Goal: Information Seeking & Learning: Understand process/instructions

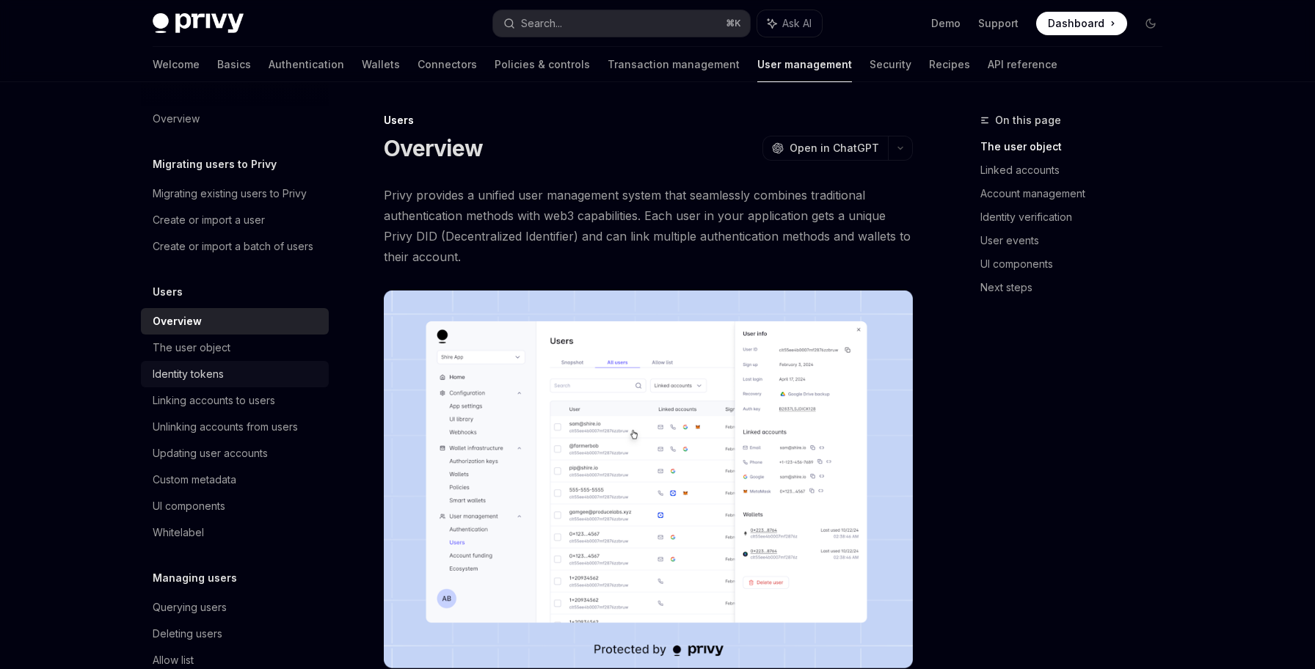
click at [246, 379] on div "Identity tokens" at bounding box center [236, 374] width 167 height 18
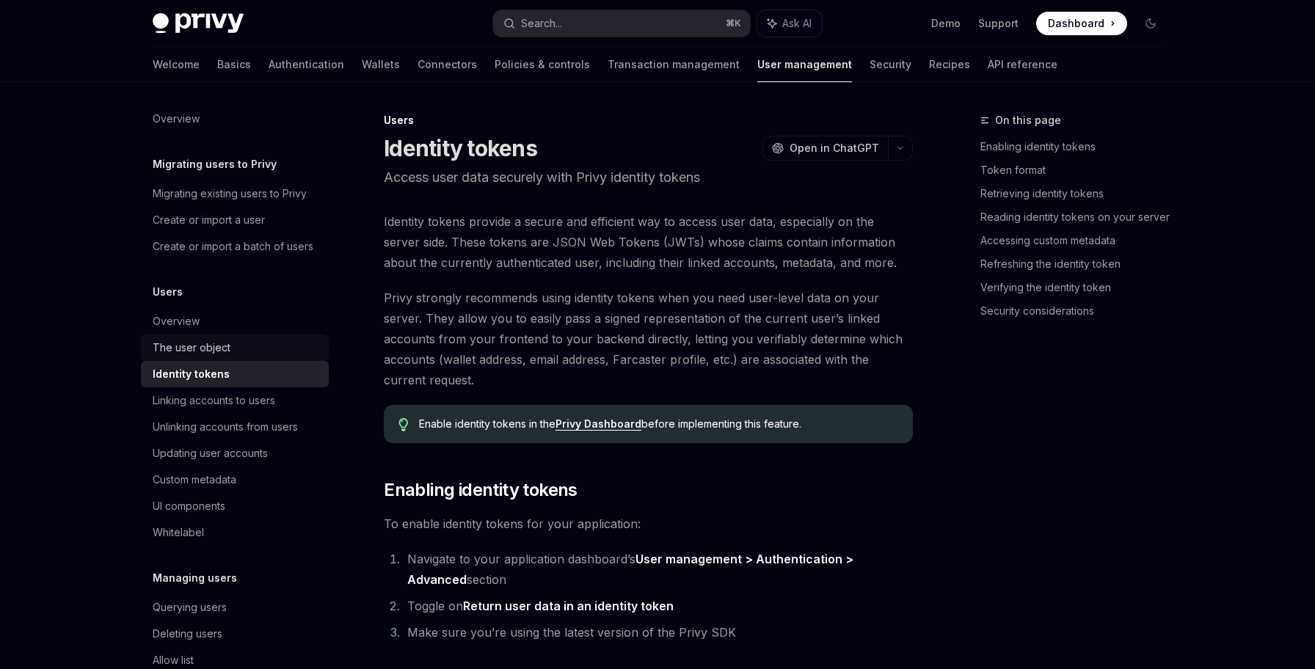
type textarea "*"
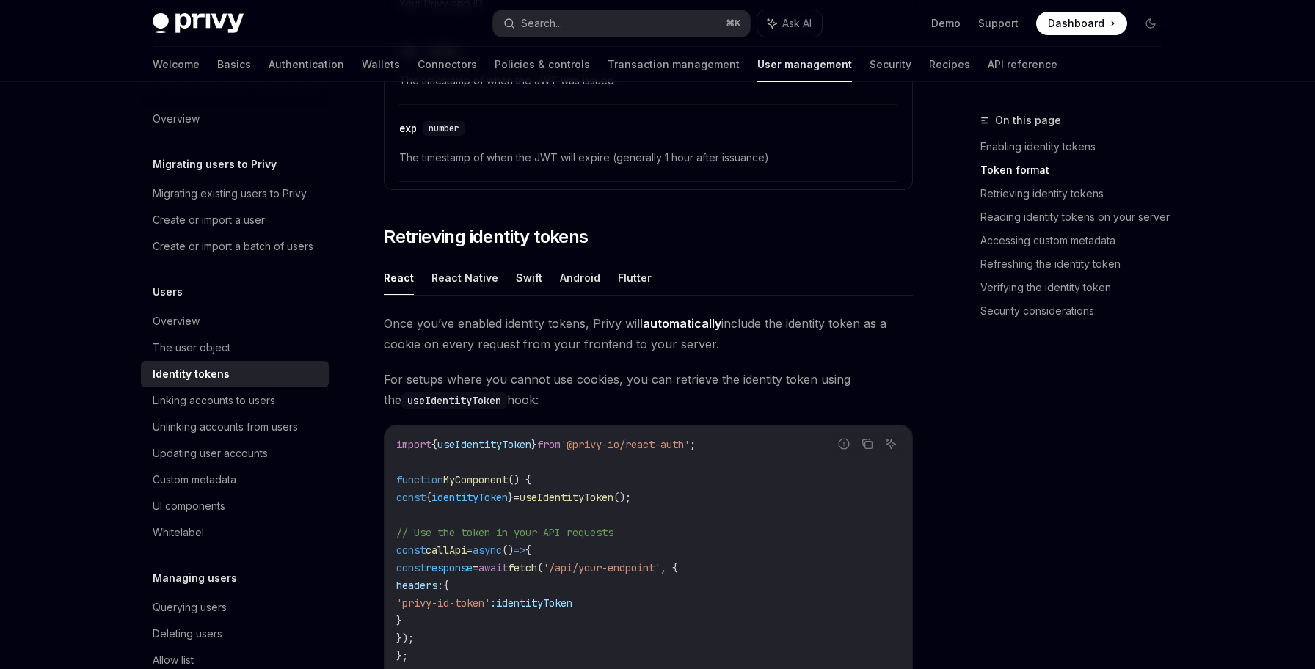
scroll to position [1158, 0]
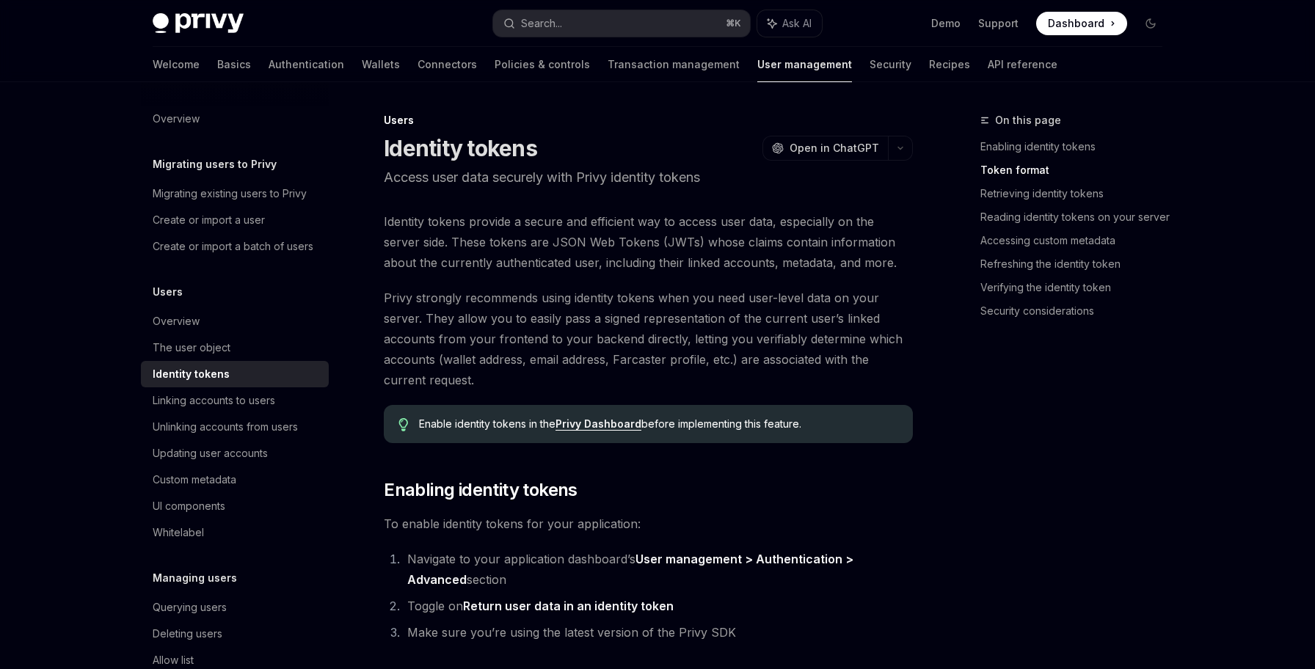
scroll to position [1158, 0]
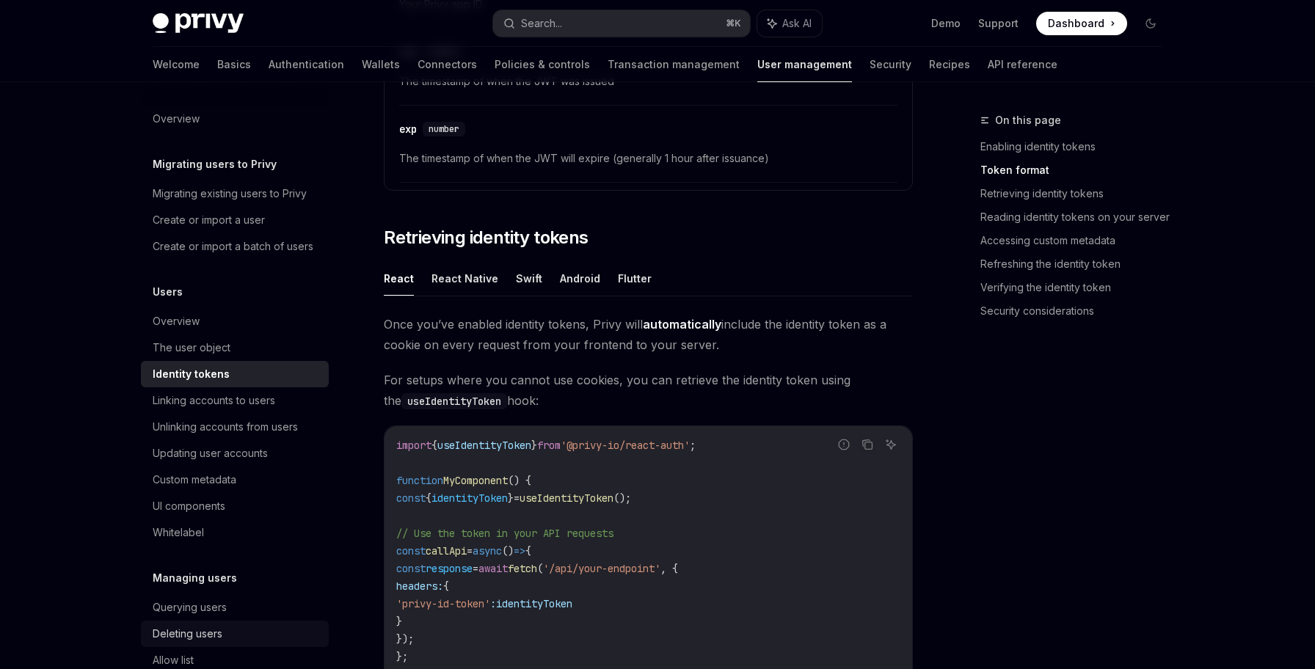
click at [245, 624] on link "Deleting users" at bounding box center [235, 634] width 188 height 26
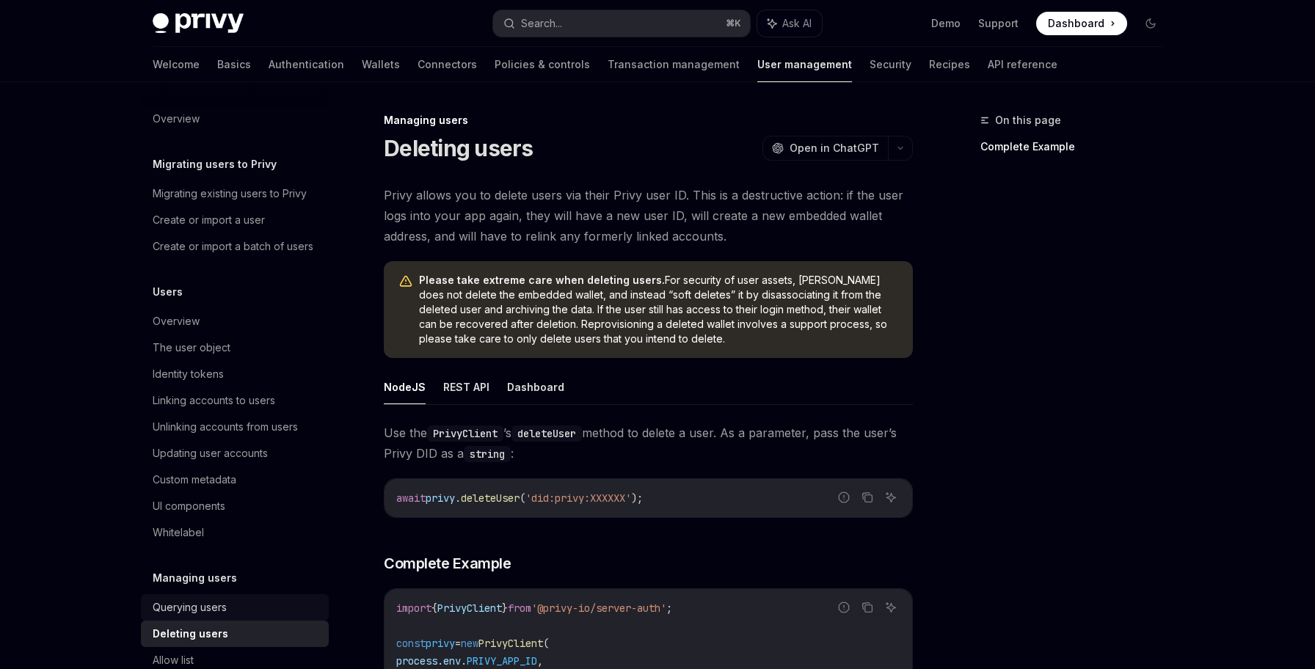
click at [244, 603] on div "Querying users" at bounding box center [236, 608] width 167 height 18
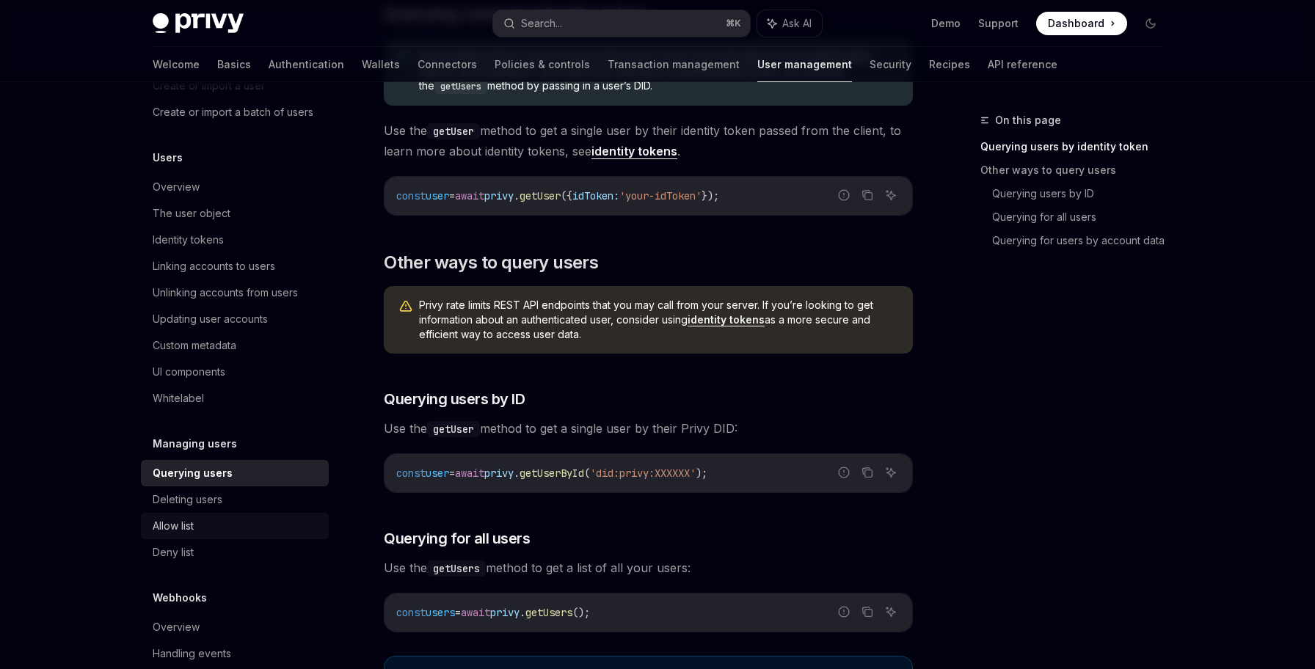
scroll to position [135, 0]
click at [306, 219] on div "The user object" at bounding box center [236, 213] width 167 height 18
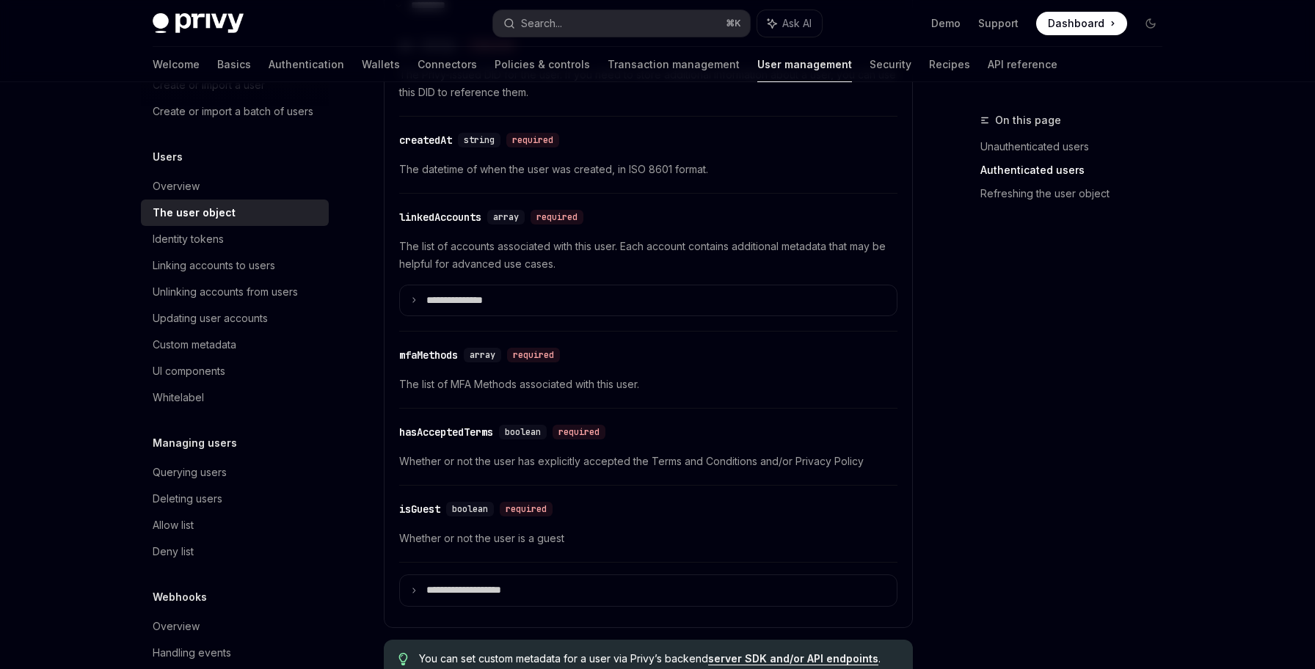
scroll to position [646, 0]
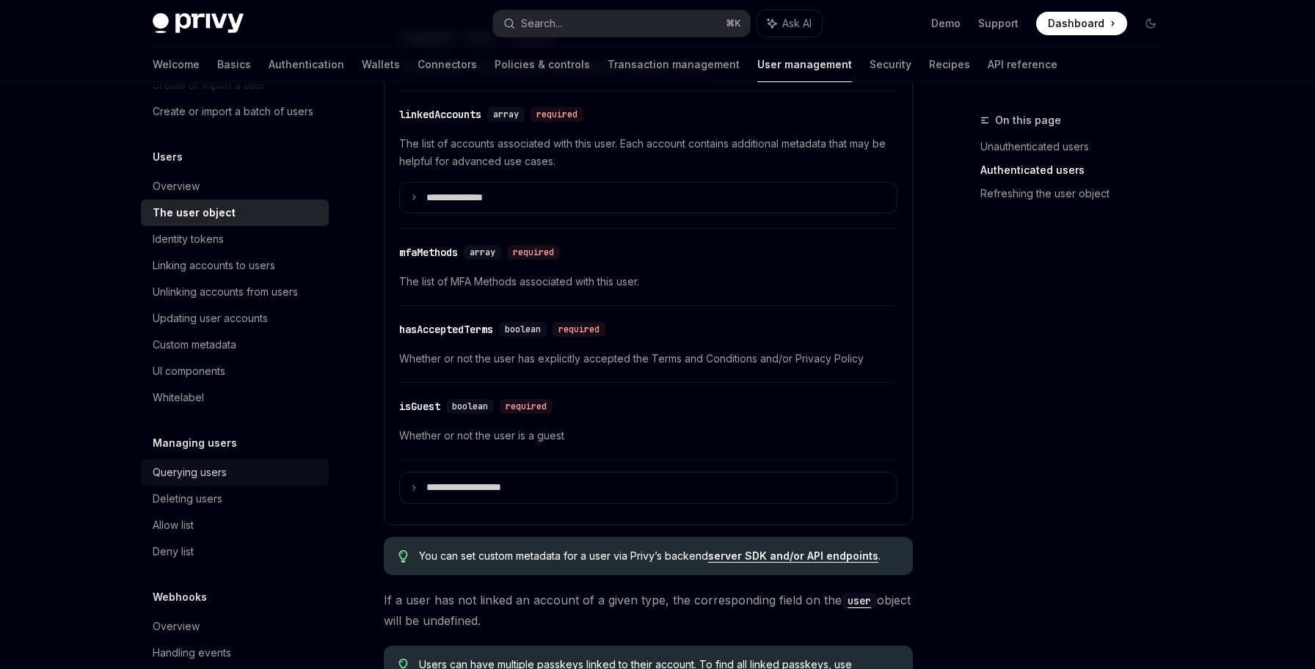
click at [239, 482] on link "Querying users" at bounding box center [235, 472] width 188 height 26
type textarea "*"
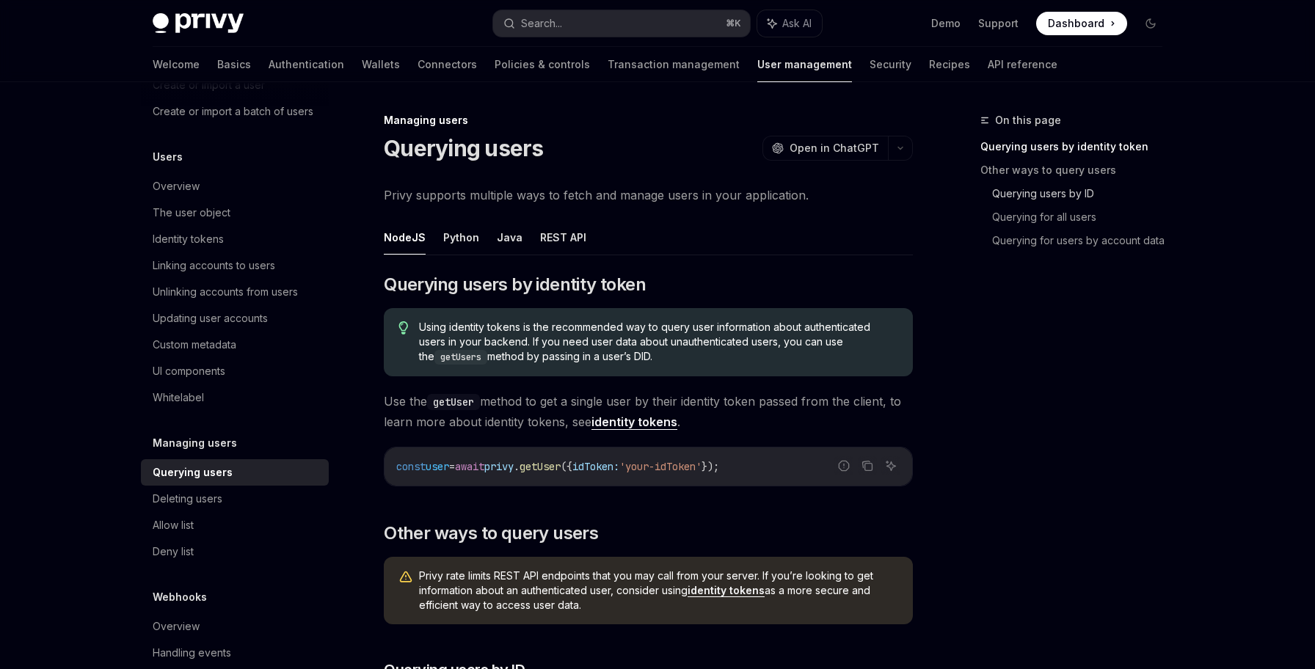
click at [1042, 194] on link "Querying users by ID" at bounding box center [1083, 193] width 182 height 23
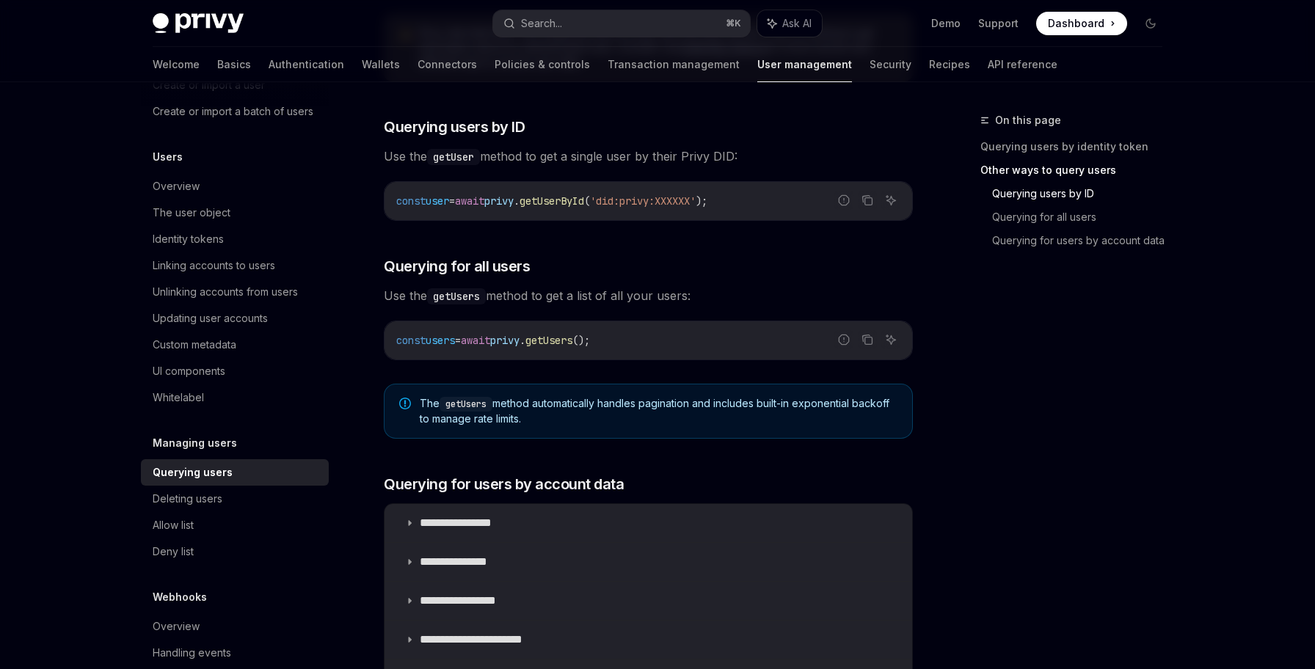
scroll to position [547, 0]
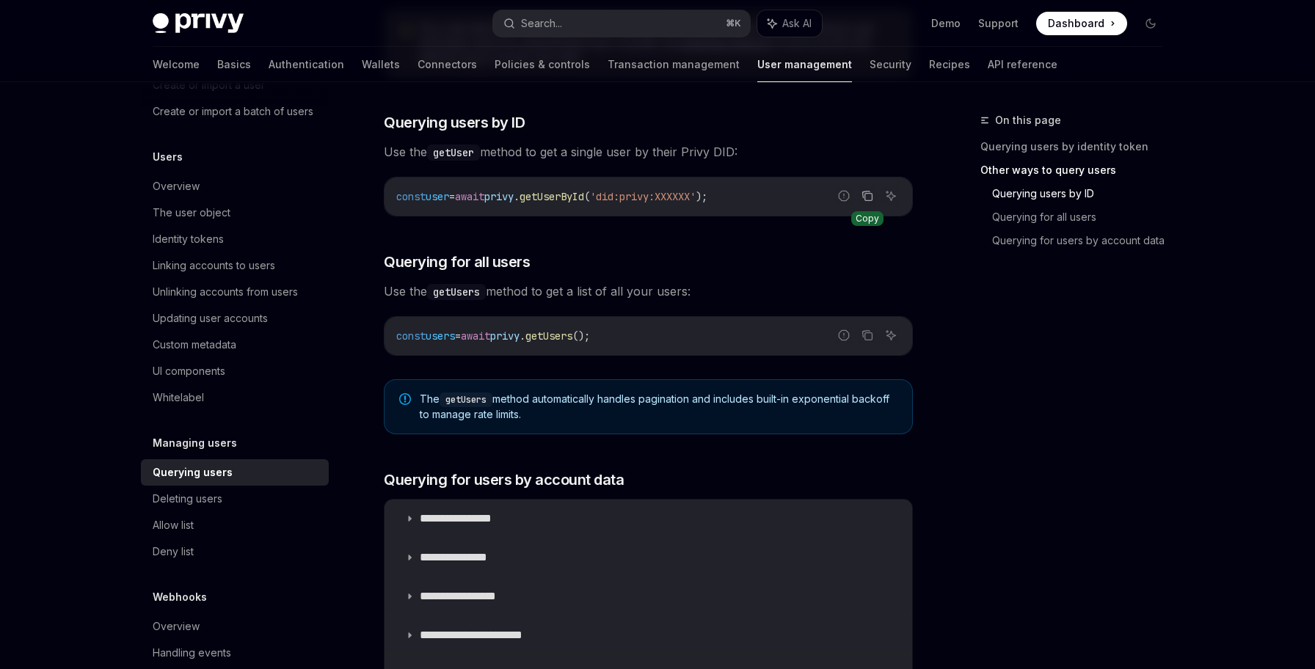
click at [867, 202] on button "Copy the contents from the code block" at bounding box center [867, 195] width 19 height 19
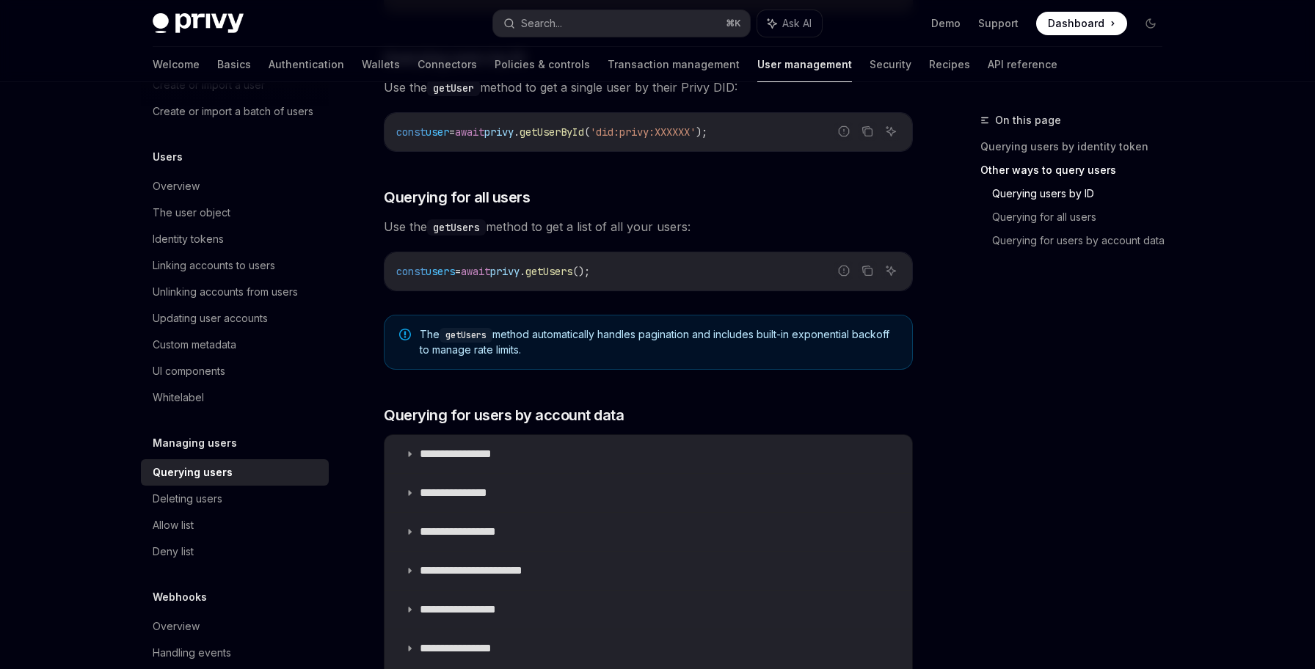
scroll to position [611, 0]
click at [866, 139] on button "Copy the contents from the code block" at bounding box center [867, 132] width 19 height 19
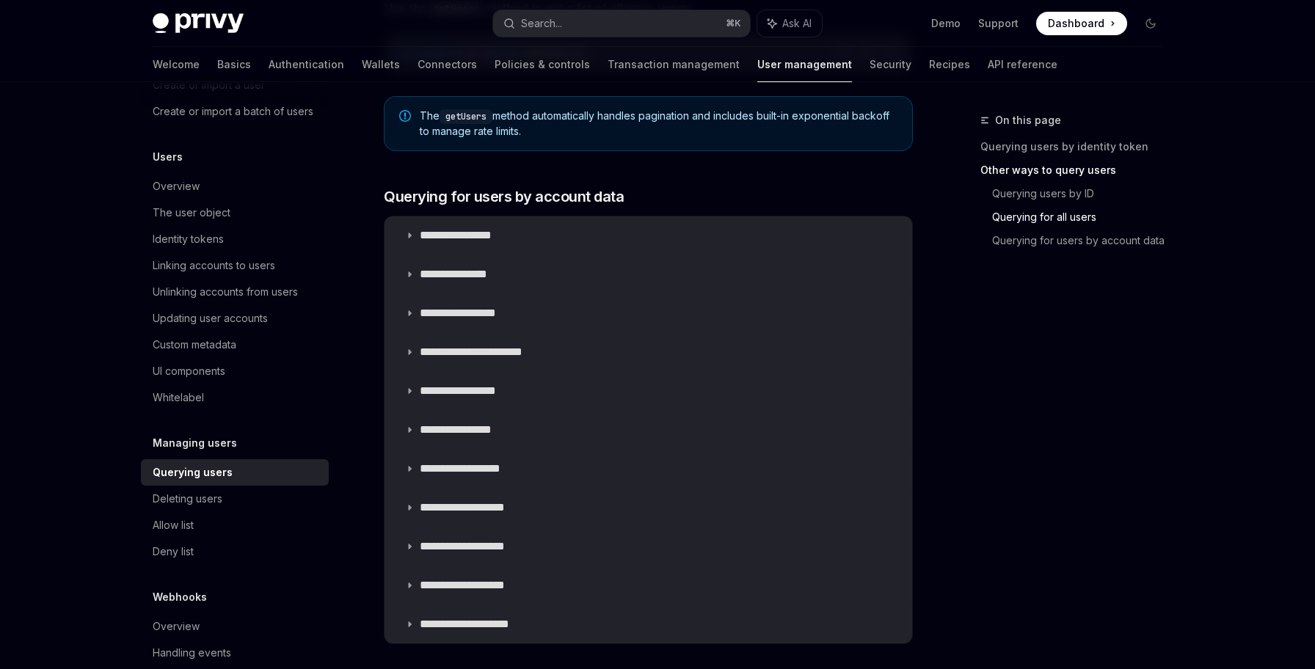
scroll to position [921, 0]
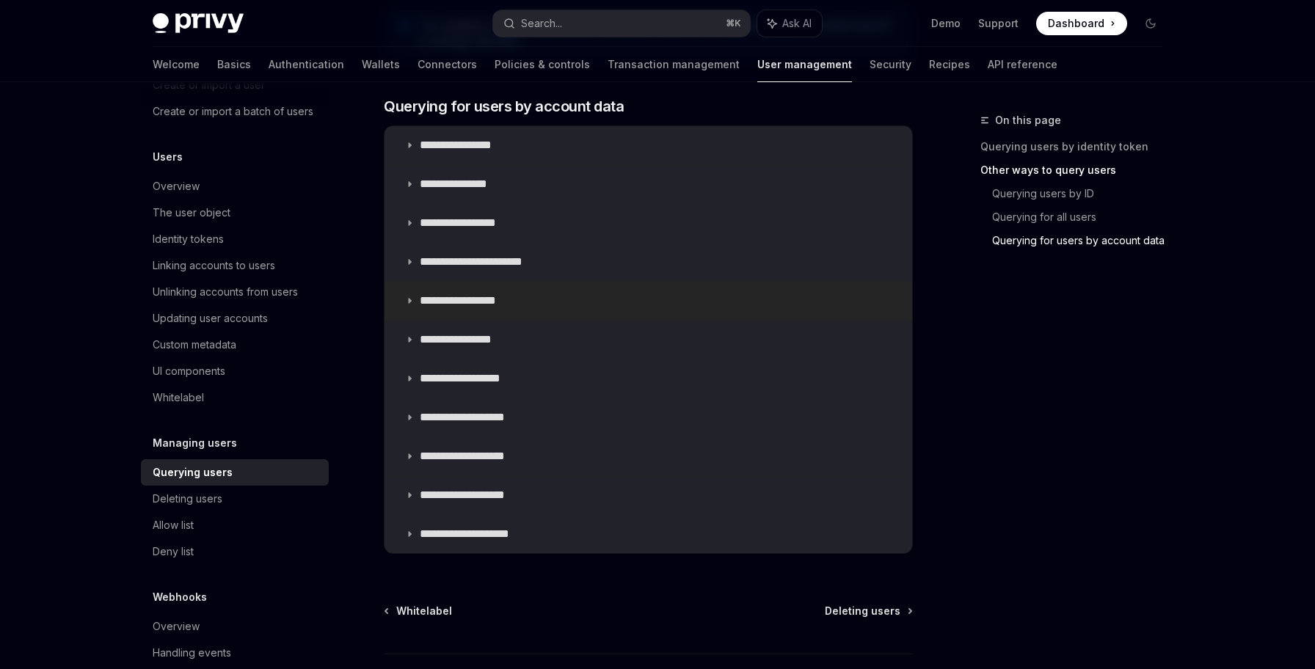
click at [476, 307] on p "**********" at bounding box center [471, 300] width 102 height 15
